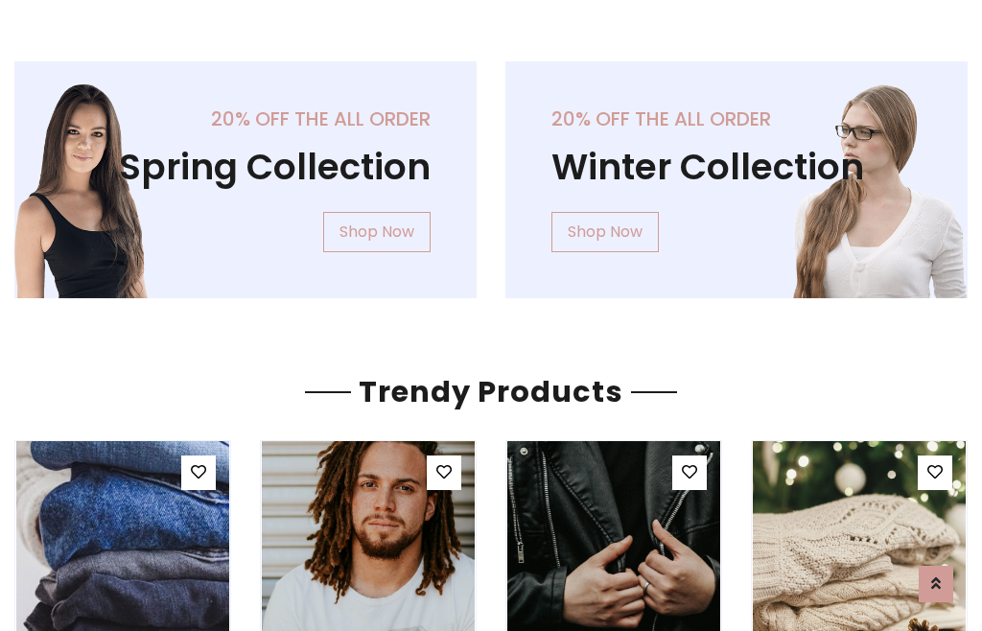
scroll to position [98, 0]
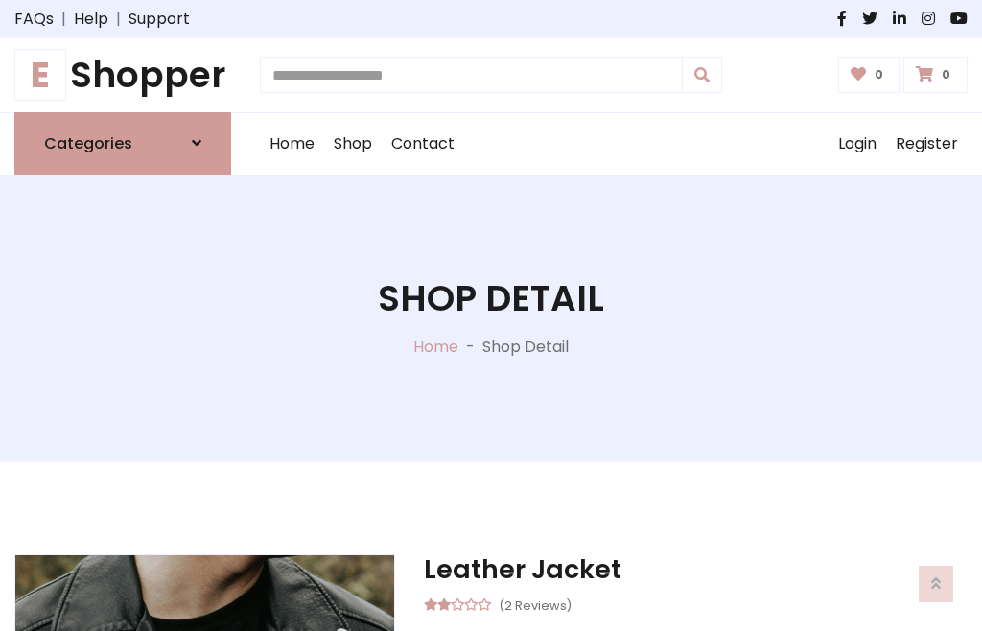
click at [123, 75] on h1 "E Shopper" at bounding box center [122, 75] width 217 height 43
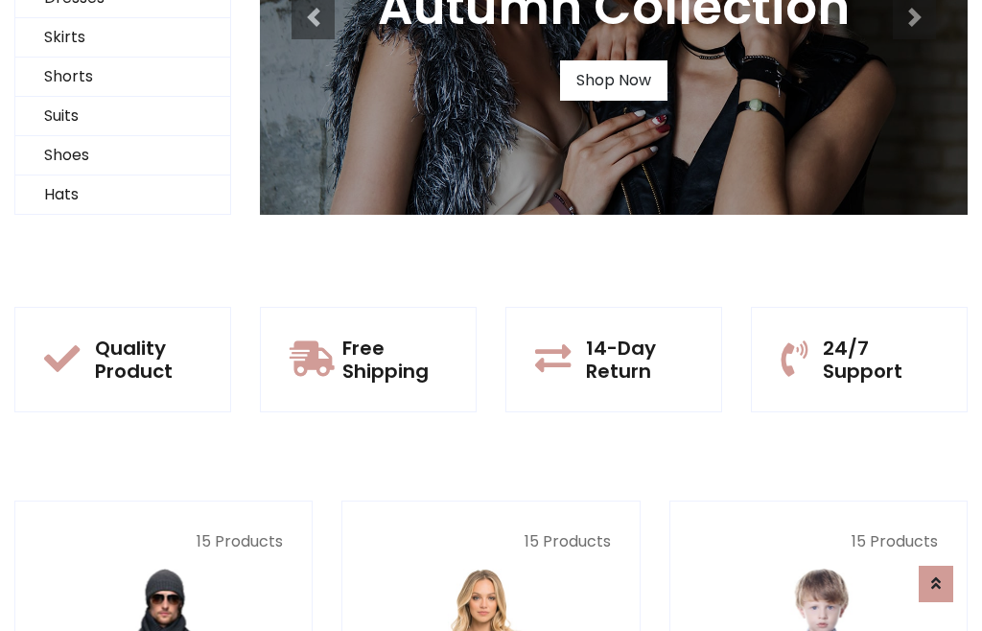
scroll to position [185, 0]
